Goal: Use online tool/utility: Utilize a website feature to perform a specific function

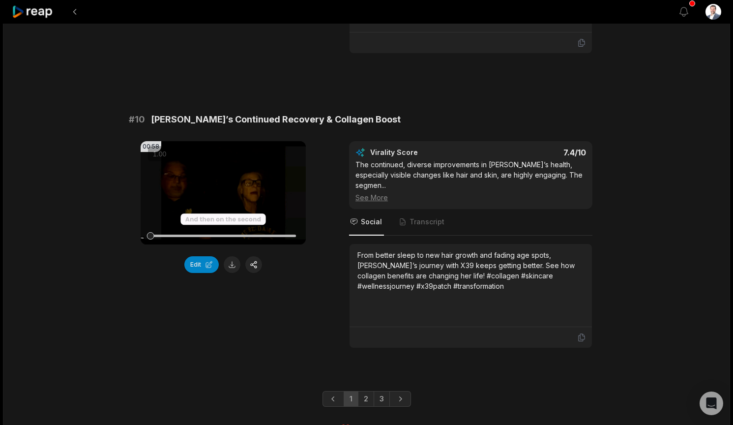
scroll to position [2610, 0]
click at [367, 391] on link "2" at bounding box center [366, 399] width 16 height 16
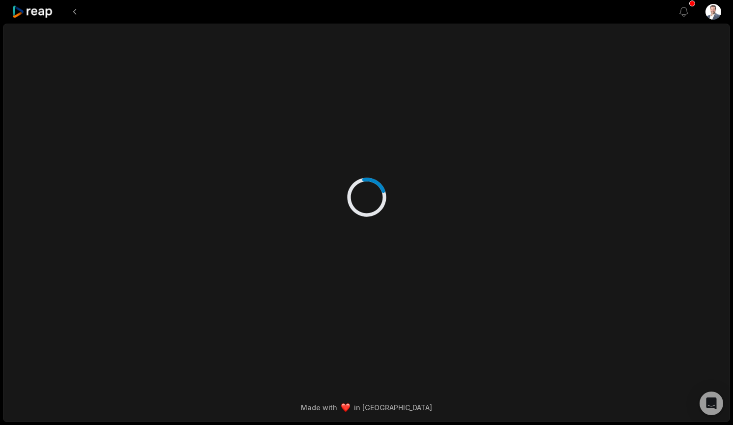
scroll to position [0, 0]
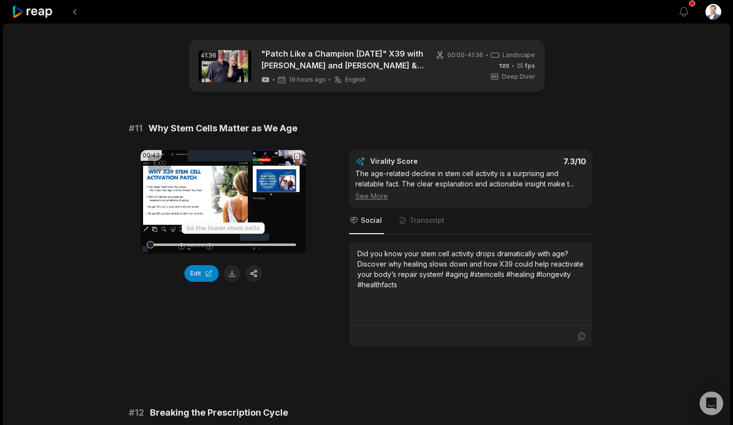
click at [212, 196] on video "Your browser does not support mp4 format." at bounding box center [223, 201] width 165 height 103
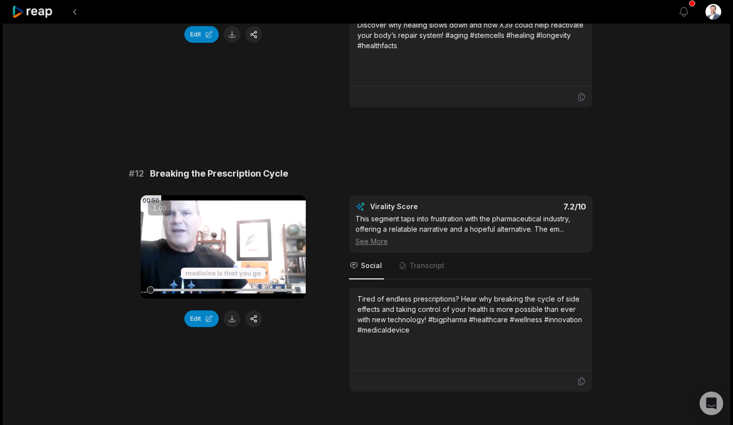
scroll to position [246, 0]
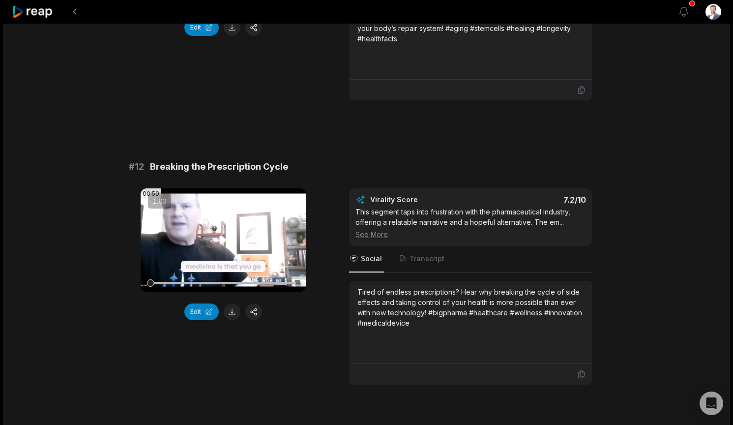
click at [260, 232] on video "Your browser does not support mp4 format." at bounding box center [223, 239] width 165 height 103
click at [223, 240] on icon at bounding box center [223, 240] width 12 height 12
click at [204, 311] on button "Edit" at bounding box center [201, 312] width 34 height 17
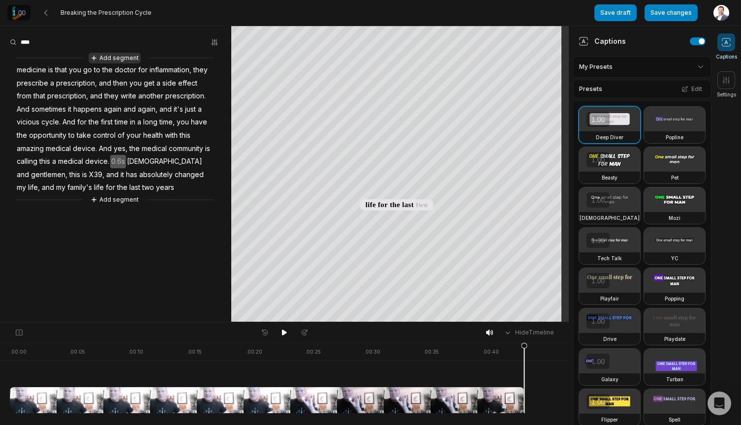
click at [125, 56] on button "Add segment" at bounding box center [115, 58] width 52 height 11
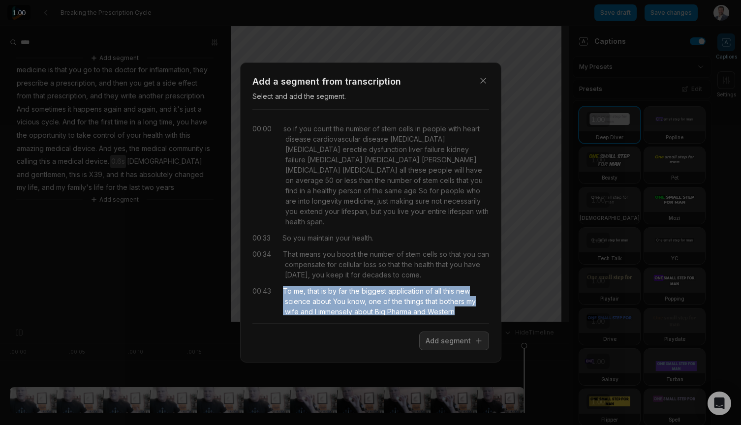
drag, startPoint x: 283, startPoint y: 283, endPoint x: 515, endPoint y: 315, distance: 234.0
click at [515, 315] on div "Close Add a segment from transcription Select and add the segment. 00:00 so if …" at bounding box center [370, 212] width 741 height 425
click at [451, 340] on button "Add segment" at bounding box center [454, 341] width 70 height 19
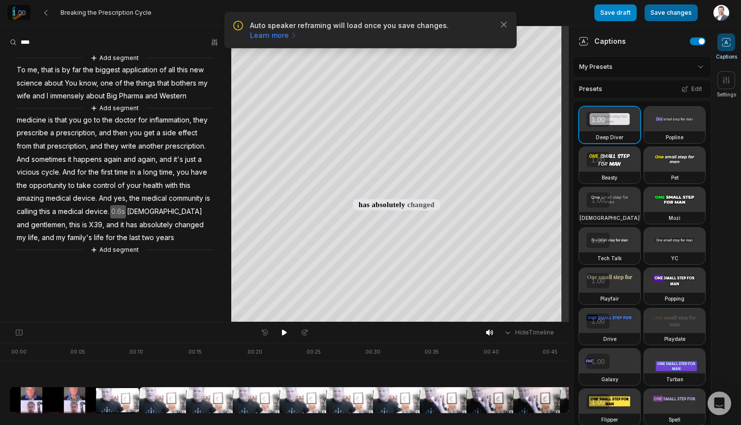
click at [673, 13] on button "Save changes" at bounding box center [670, 12] width 53 height 17
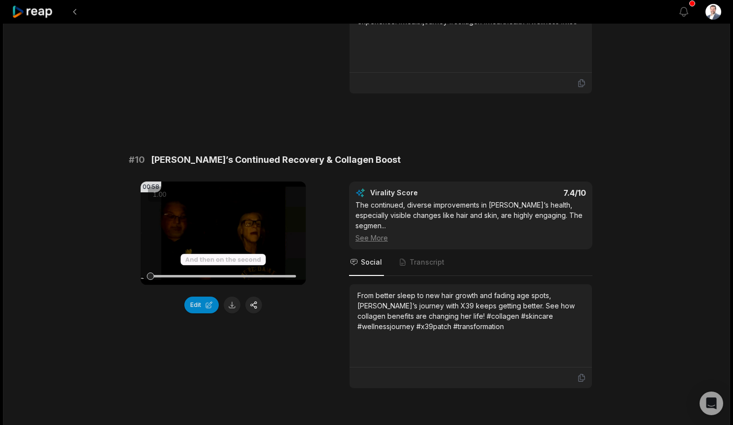
scroll to position [2610, 0]
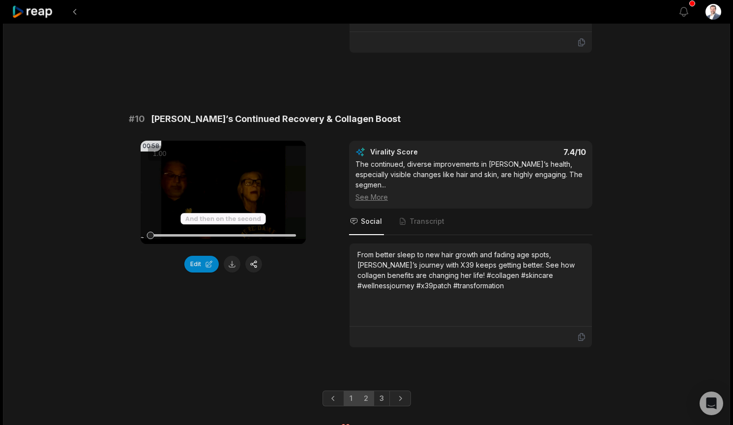
click at [363, 391] on link "2" at bounding box center [366, 399] width 16 height 16
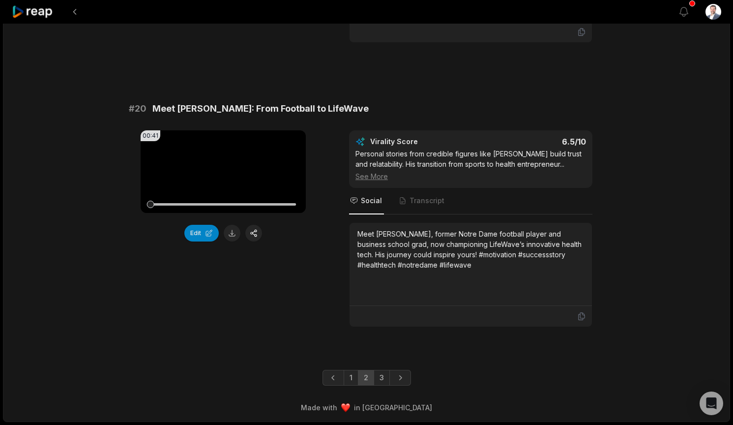
scroll to position [2589, 0]
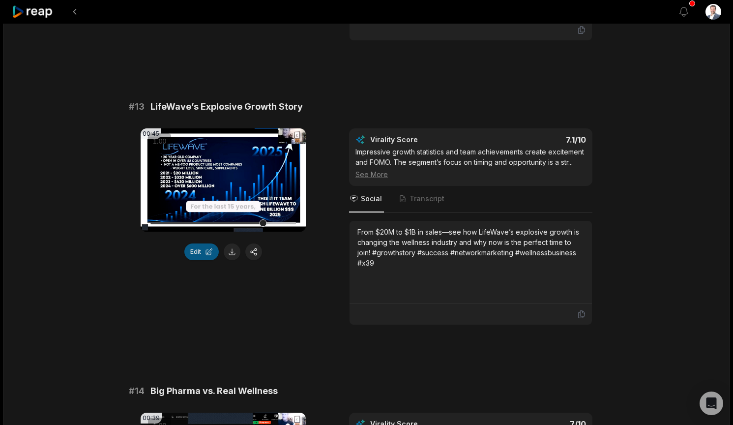
click at [197, 254] on button "Edit" at bounding box center [201, 251] width 34 height 17
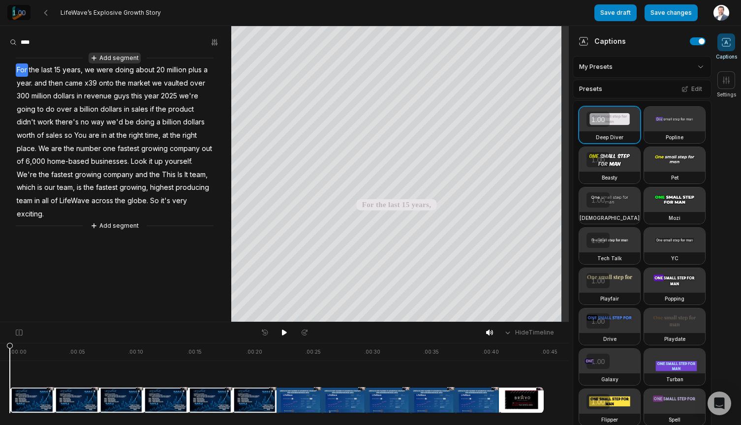
click at [112, 58] on button "Add segment" at bounding box center [115, 58] width 52 height 11
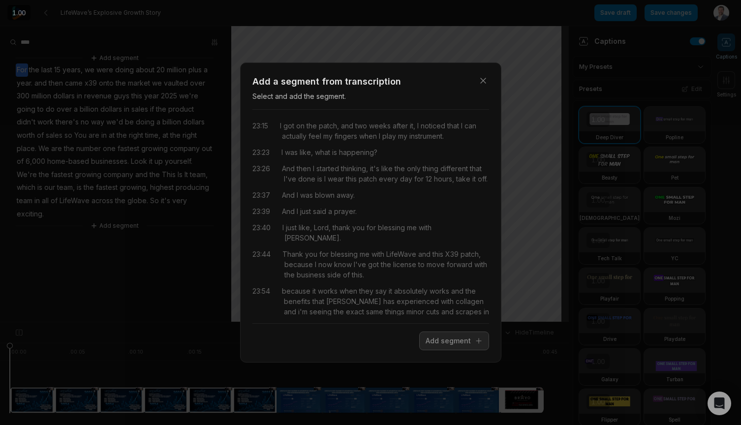
scroll to position [6612, 0]
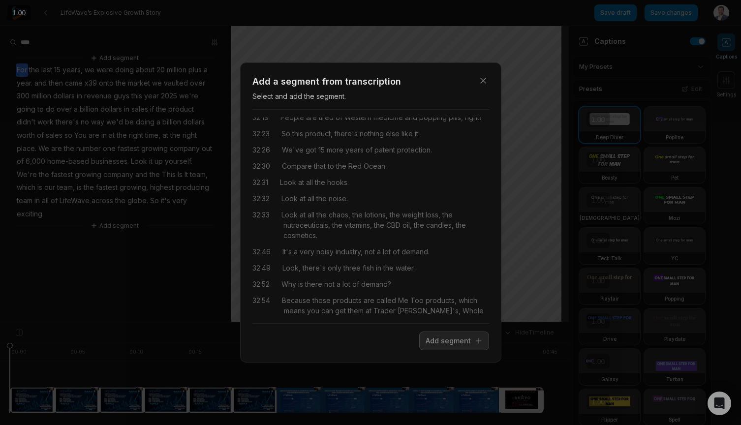
scroll to position [8392, 0]
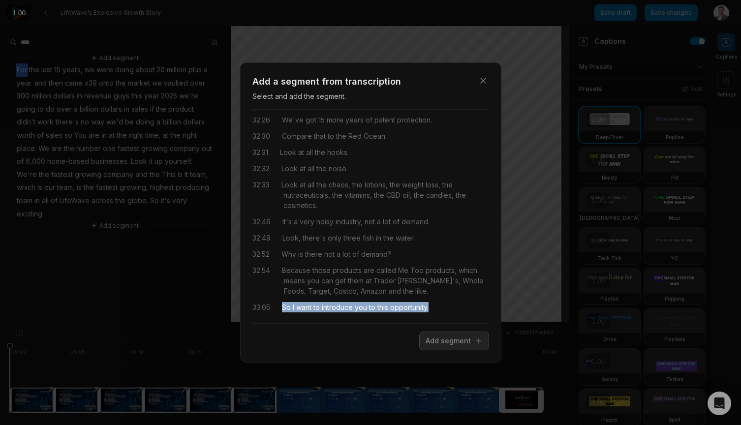
drag, startPoint x: 283, startPoint y: 256, endPoint x: 368, endPoint y: 309, distance: 99.9
click at [368, 309] on div "00:00 so if you count the number of stem cells in people with heart disease car…" at bounding box center [370, 217] width 237 height 198
click at [451, 342] on button "Add segment" at bounding box center [454, 341] width 70 height 19
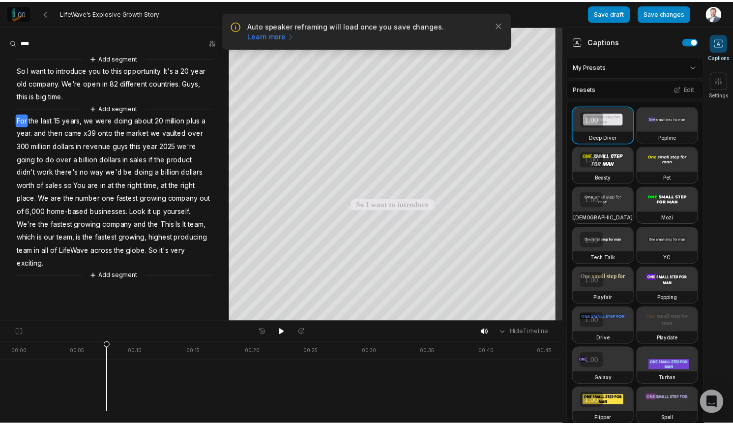
scroll to position [0, 0]
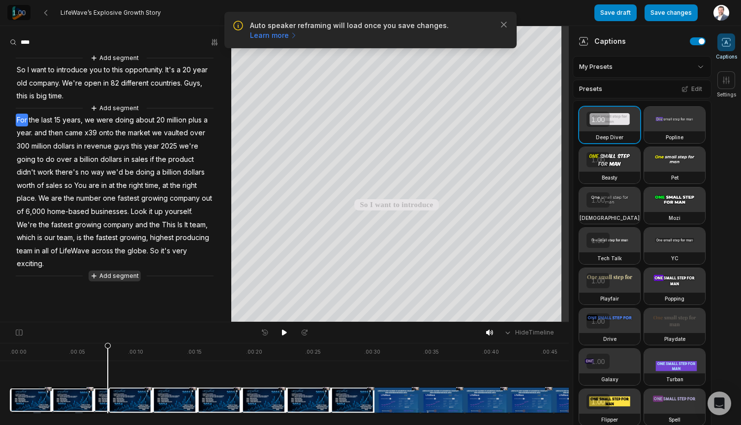
click at [112, 276] on button "Add segment" at bounding box center [115, 276] width 52 height 11
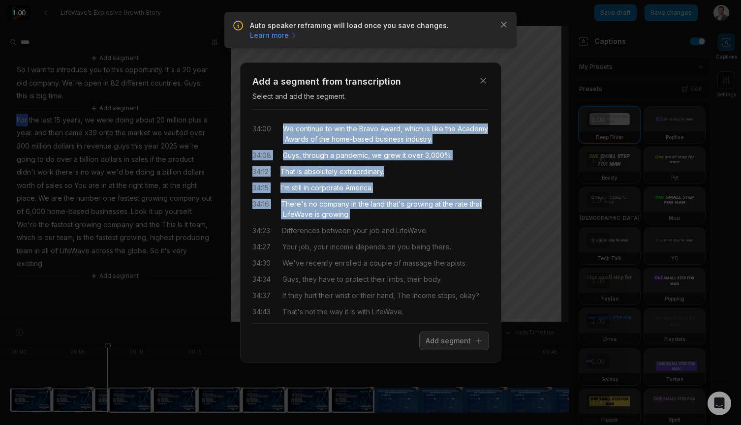
drag, startPoint x: 283, startPoint y: 126, endPoint x: 391, endPoint y: 218, distance: 141.3
click at [391, 218] on div "34:00 We continue to win the Bravo Award, which is like the Academy Awards of t…" at bounding box center [370, 217] width 237 height 198
click at [455, 341] on button "Add segment" at bounding box center [454, 341] width 70 height 19
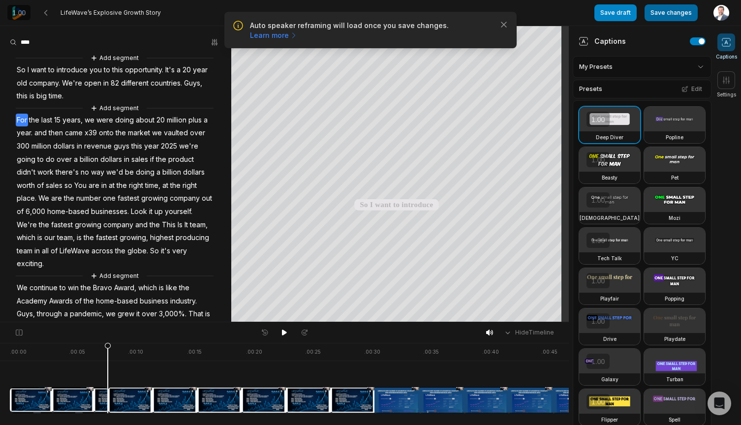
click at [663, 10] on button "Save changes" at bounding box center [670, 12] width 53 height 17
